Goal: Transaction & Acquisition: Purchase product/service

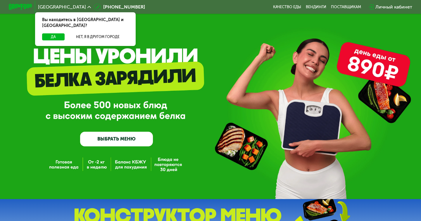
click at [120, 139] on link "ВЫБРАТЬ МЕНЮ" at bounding box center [116, 139] width 73 height 15
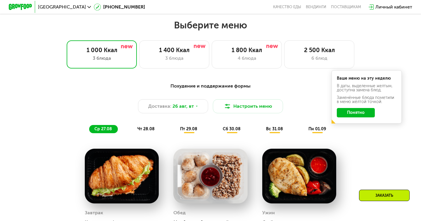
scroll to position [246, 0]
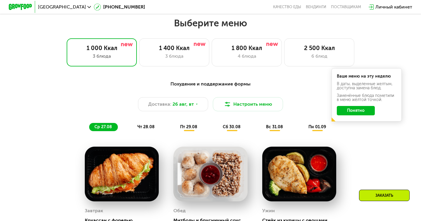
click at [358, 114] on button "Понятно" at bounding box center [356, 110] width 38 height 9
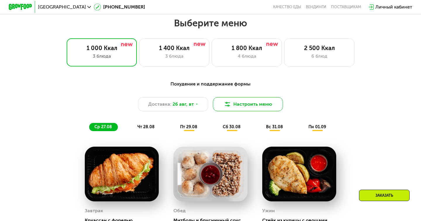
click at [250, 107] on button "Настроить меню" at bounding box center [248, 104] width 70 height 14
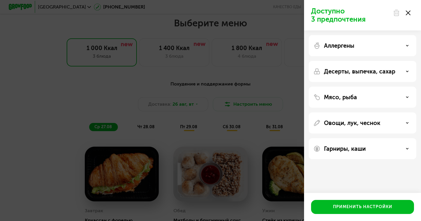
click at [401, 61] on div "Аллергены" at bounding box center [363, 71] width 108 height 21
click at [400, 45] on div "Аллергены" at bounding box center [362, 45] width 98 height 7
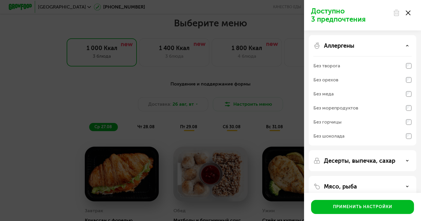
click at [400, 45] on div "Аллергены" at bounding box center [362, 45] width 98 height 7
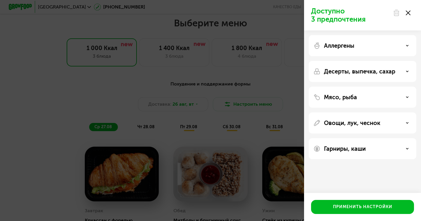
click at [388, 87] on div "Десерты, выпечка, сахар" at bounding box center [363, 97] width 108 height 21
click at [389, 73] on p "Десерты, выпечка, сахар" at bounding box center [359, 71] width 71 height 7
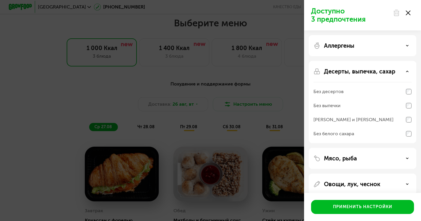
click at [389, 73] on p "Десерты, выпечка, сахар" at bounding box center [359, 71] width 71 height 7
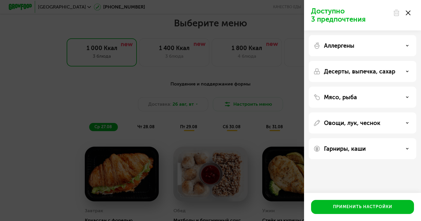
click at [382, 99] on div "Мясо, рыба" at bounding box center [362, 97] width 98 height 7
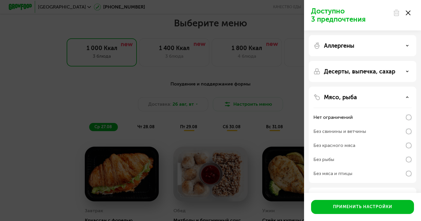
click at [382, 99] on div "Мясо, рыба" at bounding box center [362, 97] width 98 height 7
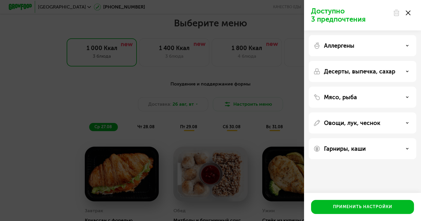
click at [382, 134] on div "Аллергены Десерты, выпечка, сахар Мясо, рыба Овощи, лук, чеснок Гарниры, каши" at bounding box center [362, 96] width 117 height 133
click at [382, 122] on div "Овощи, лук, чеснок" at bounding box center [362, 122] width 98 height 7
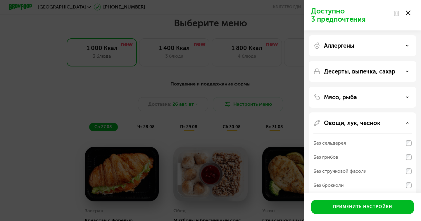
click at [382, 122] on div "Овощи, лук, чеснок" at bounding box center [362, 122] width 98 height 7
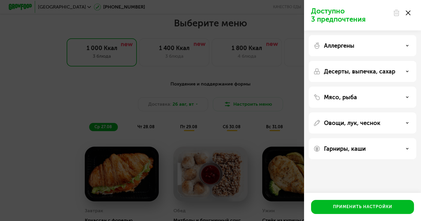
click at [380, 146] on div "Гарниры, каши" at bounding box center [362, 148] width 98 height 7
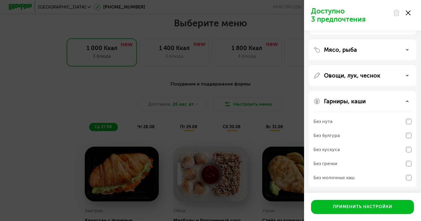
scroll to position [47, 0]
click at [381, 107] on div "Гарниры, каши Без нута Без булгура Без кускуса Без гречки Без молочных каш" at bounding box center [363, 139] width 108 height 96
click at [381, 105] on div "Гарниры, каши Без нута Без булгура Без кускуса Без гречки Без молочных каш" at bounding box center [363, 139] width 108 height 96
click at [402, 106] on div "Гарниры, каши Без нута Без булгура Без кускуса Без гречки Без молочных каш" at bounding box center [363, 139] width 108 height 96
click at [403, 104] on div "Гарниры, каши" at bounding box center [362, 101] width 98 height 7
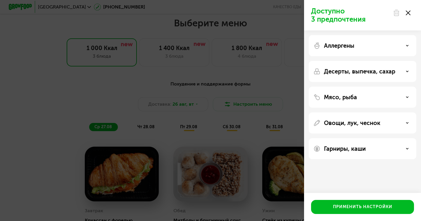
click at [407, 14] on use at bounding box center [408, 13] width 5 height 5
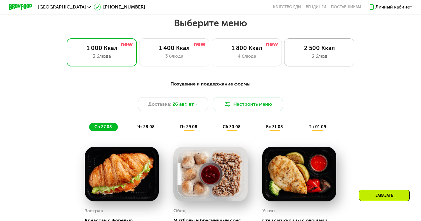
click at [298, 56] on div "6 блюд" at bounding box center [319, 56] width 58 height 7
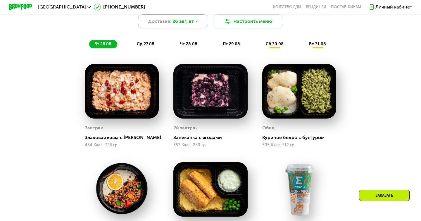
scroll to position [334, 0]
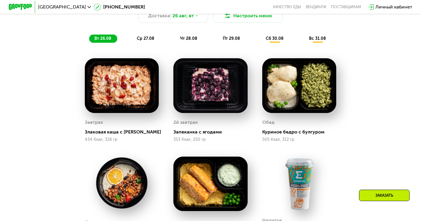
click at [141, 37] on span "ср 27.08" at bounding box center [146, 38] width 18 height 5
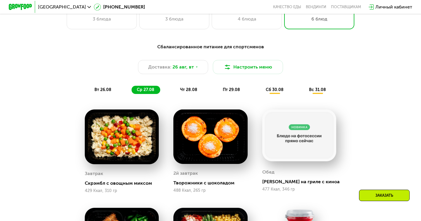
scroll to position [275, 0]
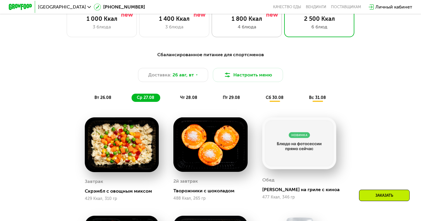
click at [252, 30] on div "4 блюда" at bounding box center [247, 26] width 58 height 7
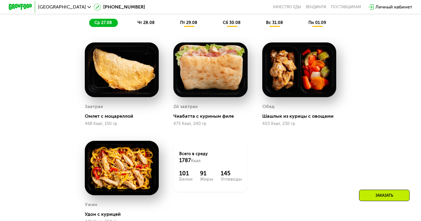
scroll to position [332, 0]
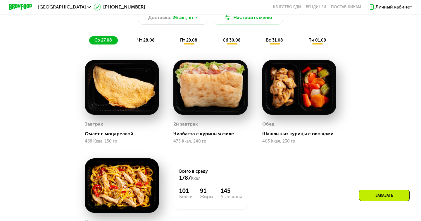
click at [144, 41] on span "чт 28.08" at bounding box center [145, 40] width 17 height 5
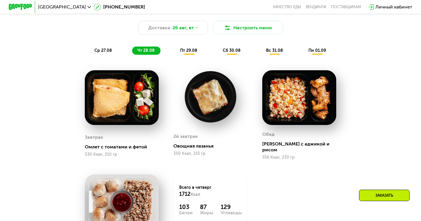
scroll to position [322, 0]
click at [191, 51] on span "пт 29.08" at bounding box center [188, 50] width 17 height 5
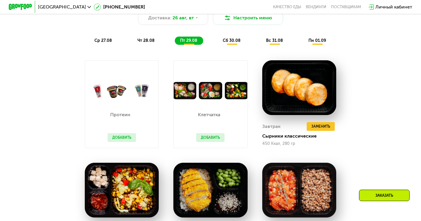
scroll to position [333, 0]
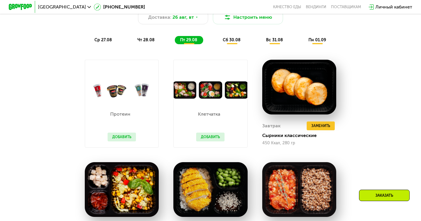
click at [113, 139] on button "Добавить" at bounding box center [122, 136] width 28 height 9
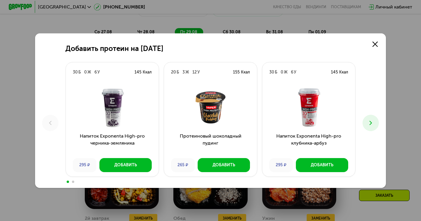
scroll to position [342, 0]
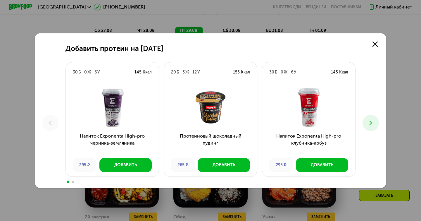
click at [376, 123] on button at bounding box center [370, 123] width 16 height 16
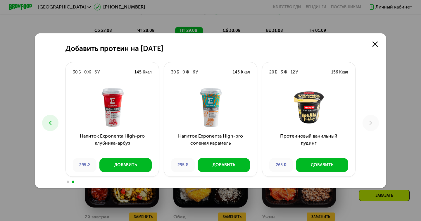
click at [51, 122] on icon at bounding box center [50, 122] width 7 height 7
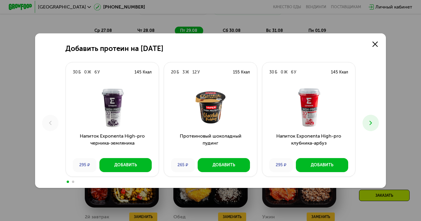
click at [369, 118] on button at bounding box center [370, 123] width 16 height 16
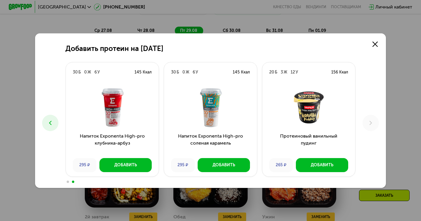
click at [53, 125] on icon at bounding box center [50, 122] width 7 height 7
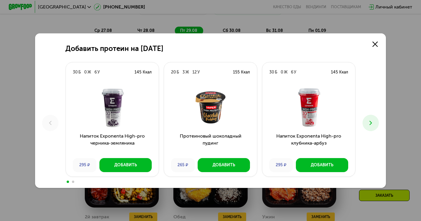
click at [374, 124] on icon at bounding box center [370, 122] width 7 height 7
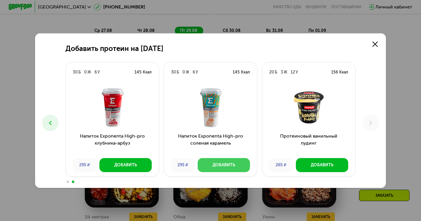
click at [234, 166] on div "Добавить" at bounding box center [224, 165] width 23 height 6
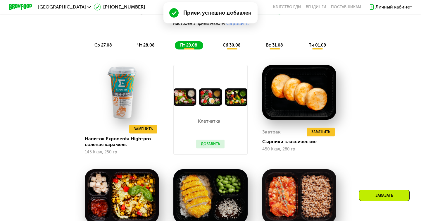
click at [214, 144] on button "Добавить" at bounding box center [210, 143] width 28 height 9
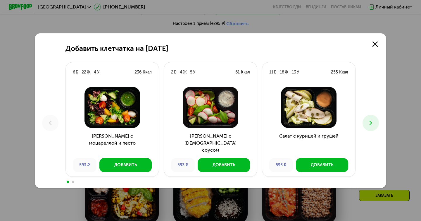
click at [376, 119] on button at bounding box center [370, 123] width 16 height 16
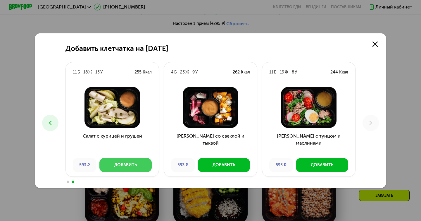
click at [130, 160] on button "Добавить" at bounding box center [125, 165] width 52 height 14
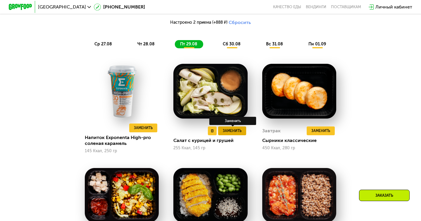
scroll to position [346, 0]
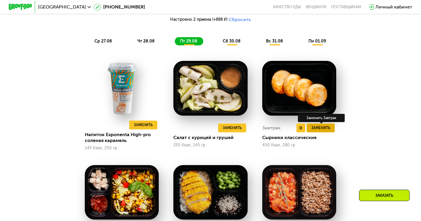
click at [324, 126] on span "Заменить" at bounding box center [320, 128] width 19 height 6
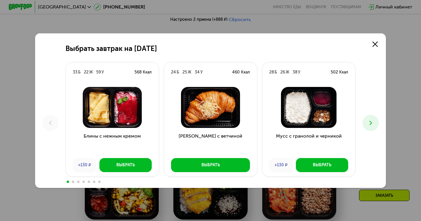
click at [369, 121] on icon at bounding box center [370, 122] width 7 height 7
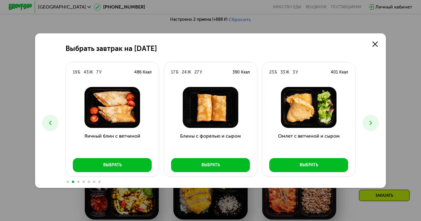
click at [369, 121] on icon at bounding box center [370, 122] width 7 height 7
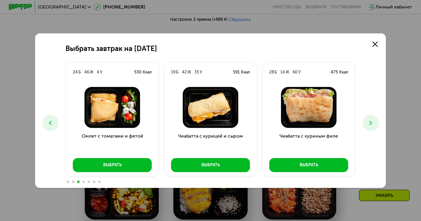
click at [369, 121] on icon at bounding box center [370, 122] width 7 height 7
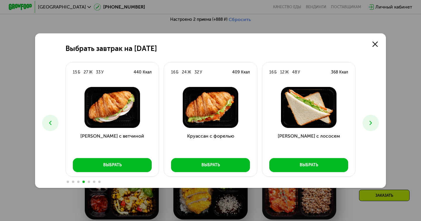
click at [369, 121] on icon at bounding box center [370, 122] width 7 height 7
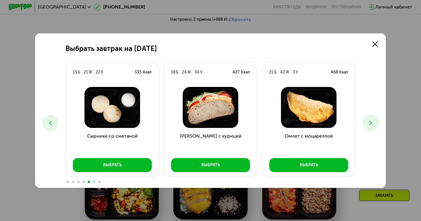
click at [369, 122] on icon at bounding box center [370, 122] width 7 height 7
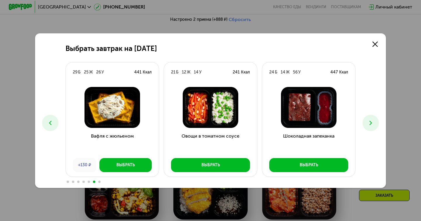
click at [370, 126] on button at bounding box center [370, 123] width 16 height 16
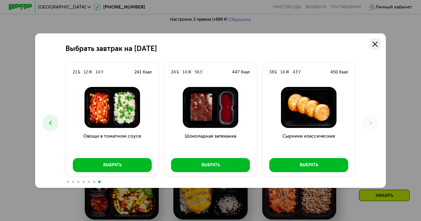
click at [374, 40] on link at bounding box center [375, 44] width 12 height 12
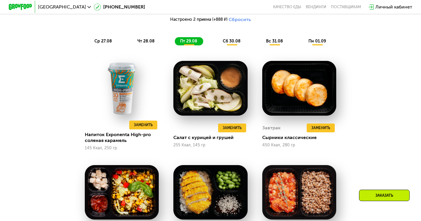
click at [235, 42] on span "сб 30.08" at bounding box center [232, 41] width 18 height 5
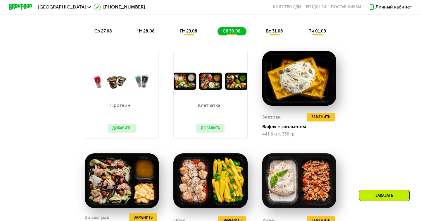
scroll to position [353, 0]
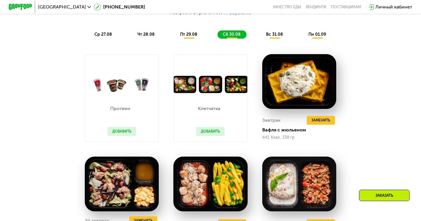
click at [213, 130] on button "Добавить" at bounding box center [210, 131] width 28 height 9
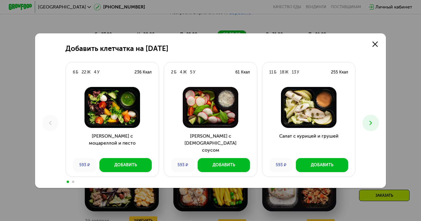
click at [367, 124] on button at bounding box center [370, 123] width 16 height 16
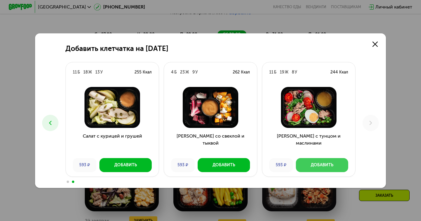
click at [323, 164] on div "Добавить" at bounding box center [322, 165] width 23 height 6
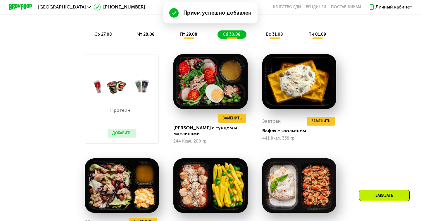
click at [125, 130] on button "Добавить" at bounding box center [122, 133] width 28 height 9
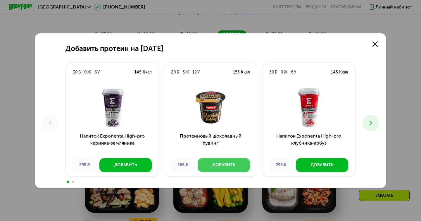
click at [220, 163] on div "Добавить" at bounding box center [224, 165] width 23 height 6
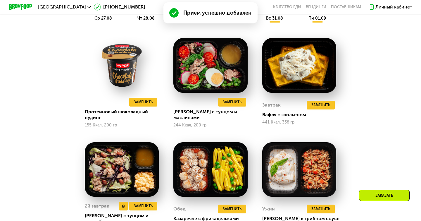
scroll to position [360, 0]
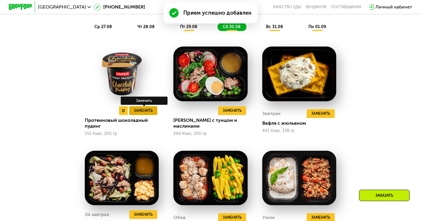
click at [130, 111] on button "Заменить" at bounding box center [143, 110] width 28 height 9
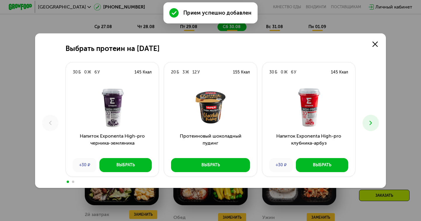
click at [368, 120] on icon at bounding box center [370, 122] width 7 height 7
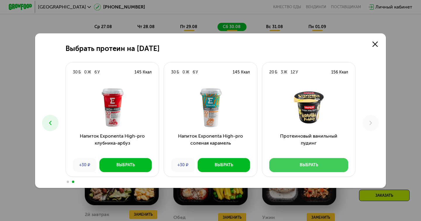
click at [332, 165] on button "Выбрать" at bounding box center [308, 165] width 79 height 14
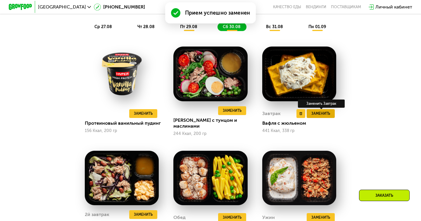
click at [324, 113] on button "Заменить" at bounding box center [321, 113] width 28 height 9
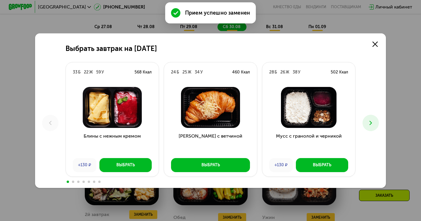
click at [370, 122] on icon at bounding box center [370, 122] width 7 height 7
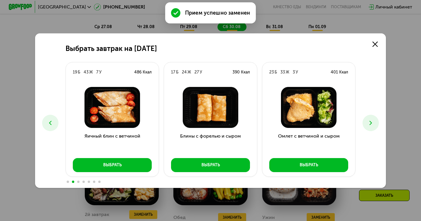
click at [370, 122] on icon at bounding box center [370, 122] width 7 height 7
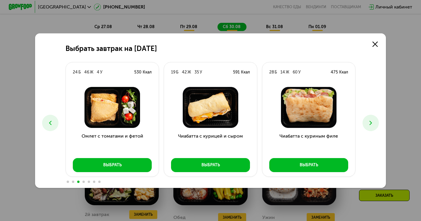
click at [370, 122] on icon at bounding box center [370, 122] width 7 height 7
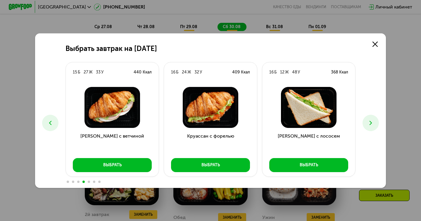
click at [370, 122] on icon at bounding box center [370, 122] width 7 height 7
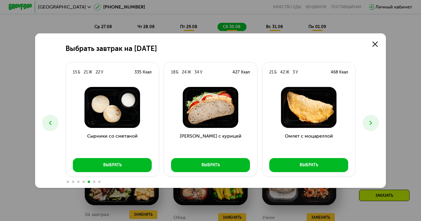
click at [370, 122] on icon at bounding box center [370, 122] width 7 height 7
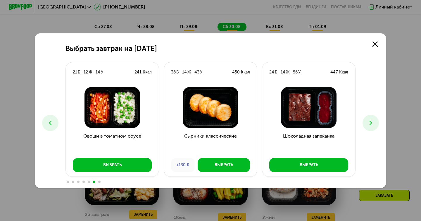
click at [370, 122] on icon at bounding box center [370, 122] width 7 height 7
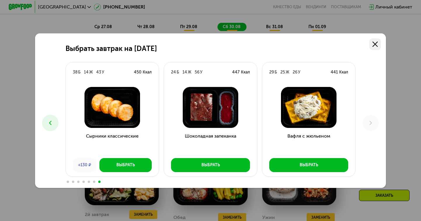
click at [375, 45] on icon at bounding box center [374, 44] width 5 height 5
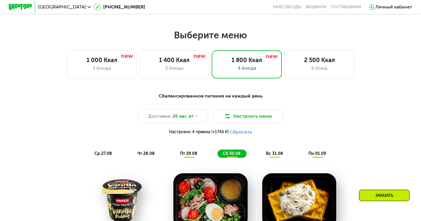
scroll to position [234, 0]
click at [273, 157] on div "Сбалансированное питание на каждый день Доставка: [DATE] Настроить меню Настрое…" at bounding box center [210, 125] width 353 height 72
click at [303, 150] on div "вс 31.08" at bounding box center [317, 153] width 29 height 8
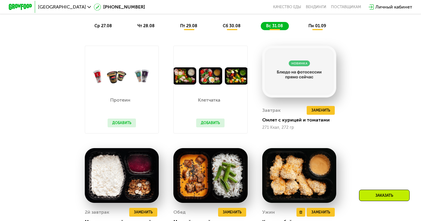
scroll to position [312, 0]
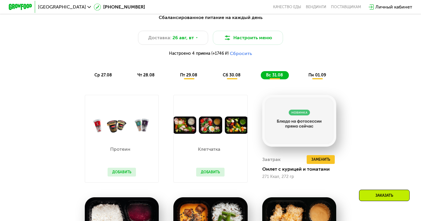
click at [311, 76] on span "пн 01.09" at bounding box center [317, 74] width 18 height 5
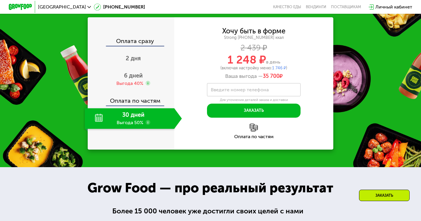
scroll to position [718, 0]
